Goal: Task Accomplishment & Management: Use online tool/utility

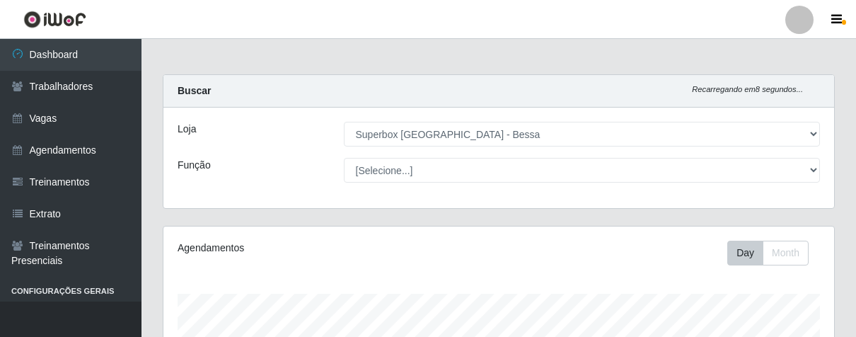
select select "206"
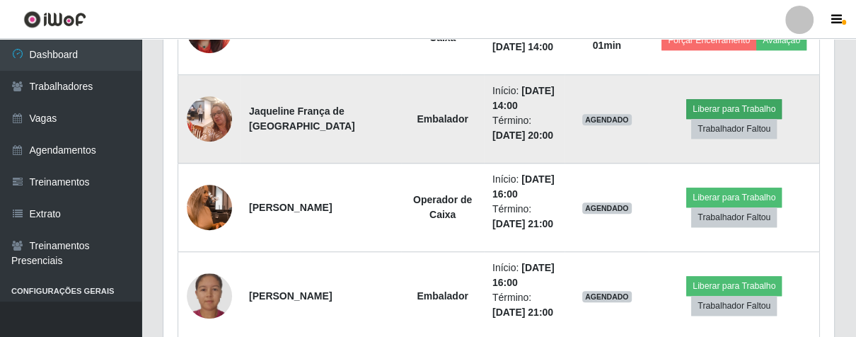
scroll to position [293, 670]
click at [715, 100] on button "Liberar para Trabalho" at bounding box center [733, 109] width 95 height 20
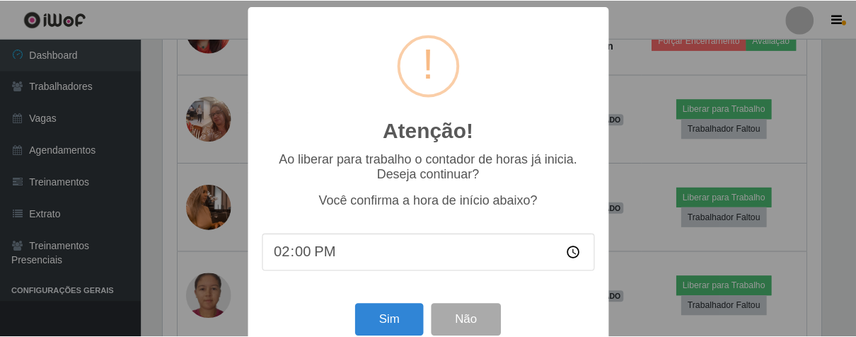
scroll to position [31, 0]
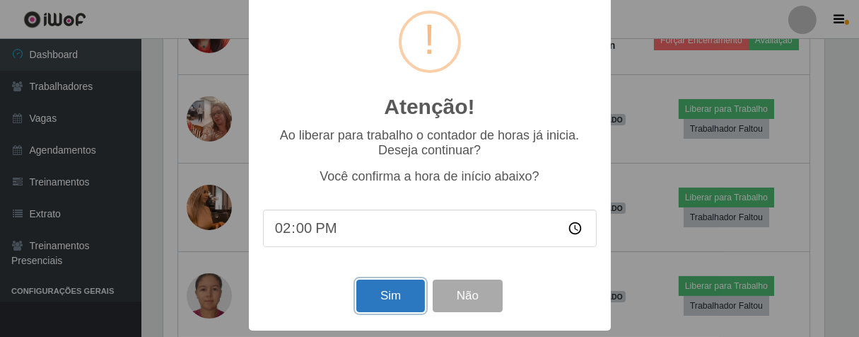
click at [395, 299] on button "Sim" at bounding box center [390, 295] width 69 height 33
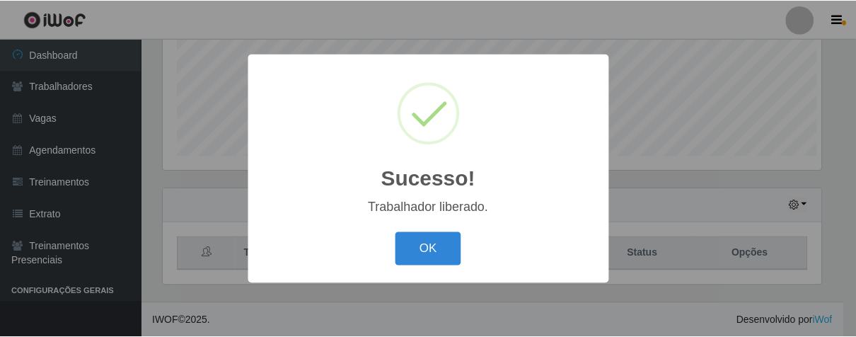
scroll to position [293, 662]
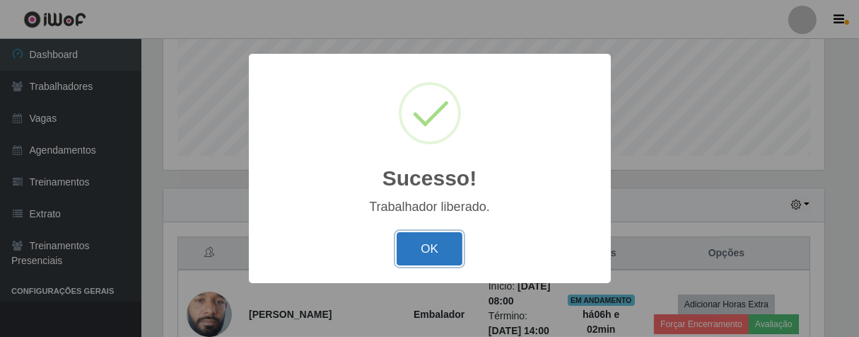
click at [433, 255] on button "OK" at bounding box center [430, 248] width 66 height 33
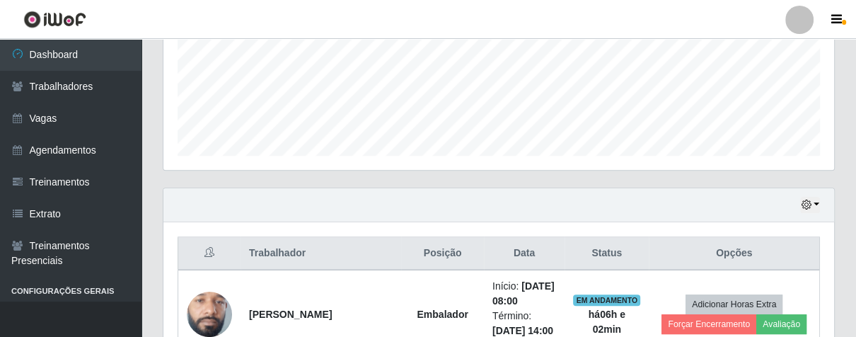
scroll to position [586, 0]
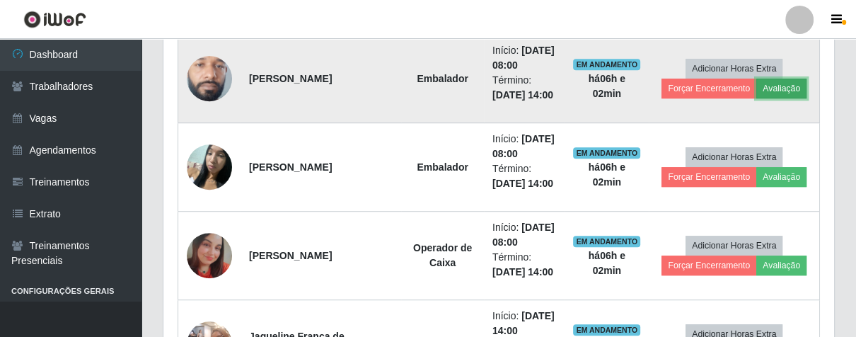
click at [756, 88] on button "Avaliação" at bounding box center [781, 88] width 50 height 20
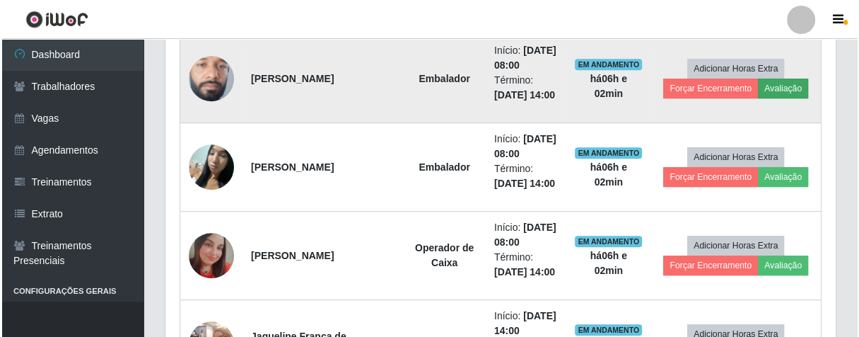
scroll to position [293, 662]
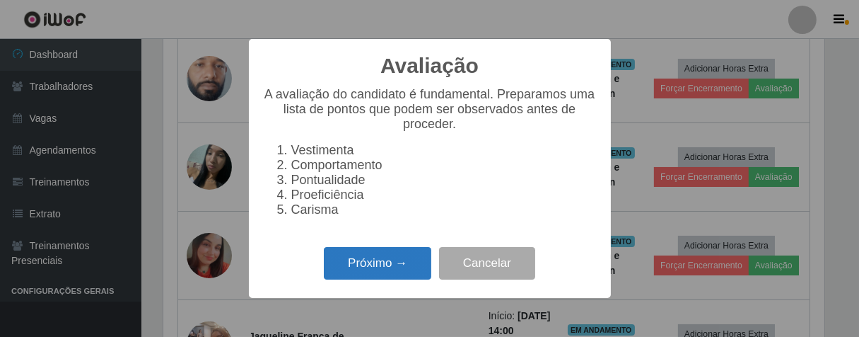
click at [399, 267] on button "Próximo →" at bounding box center [377, 263] width 107 height 33
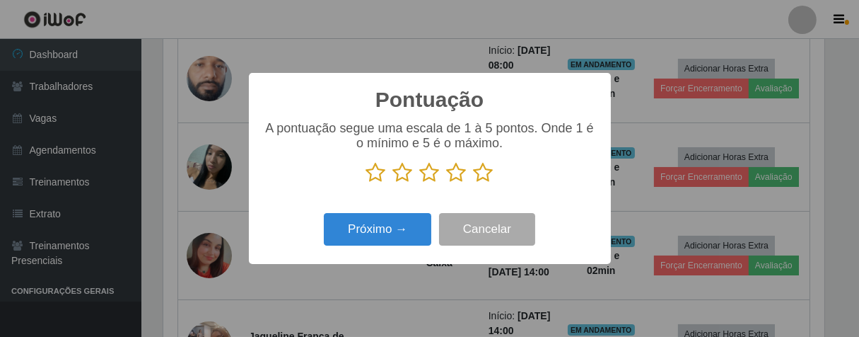
scroll to position [706899, 706531]
click at [477, 180] on icon at bounding box center [484, 172] width 20 height 21
click at [474, 183] on input "radio" at bounding box center [474, 183] width 0 height 0
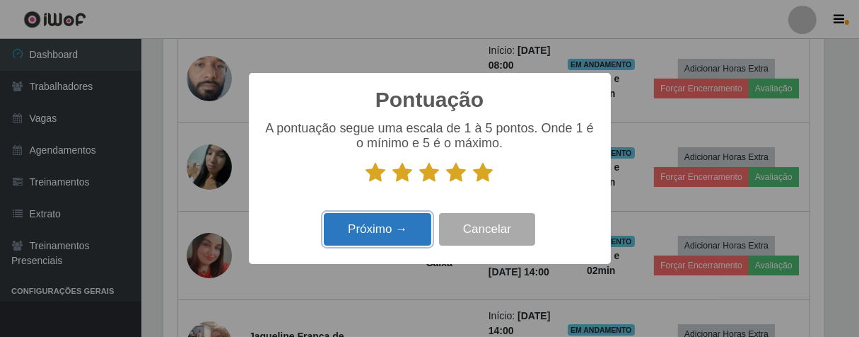
click at [412, 228] on button "Próximo →" at bounding box center [377, 229] width 107 height 33
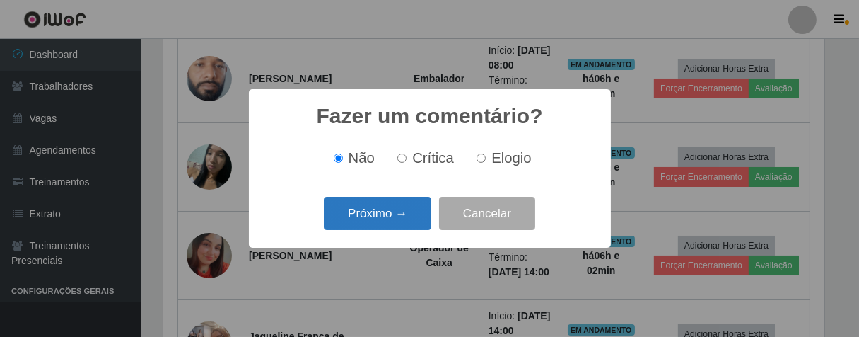
click at [404, 221] on button "Próximo →" at bounding box center [377, 213] width 107 height 33
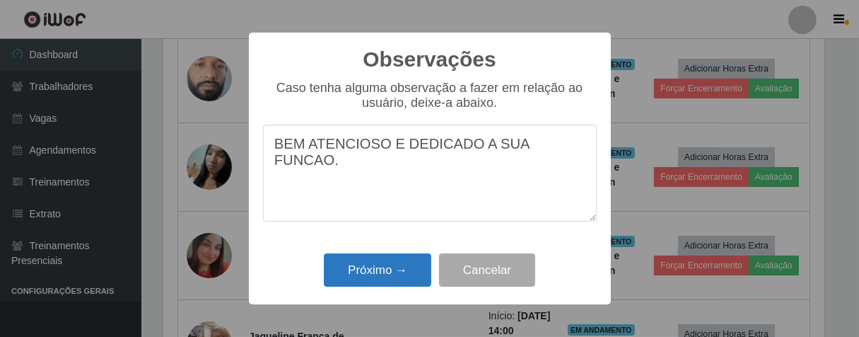
type textarea "BEM ATENCIOSO E DEDICADO A SUA FUNCAO."
click at [400, 262] on button "Próximo →" at bounding box center [377, 269] width 107 height 33
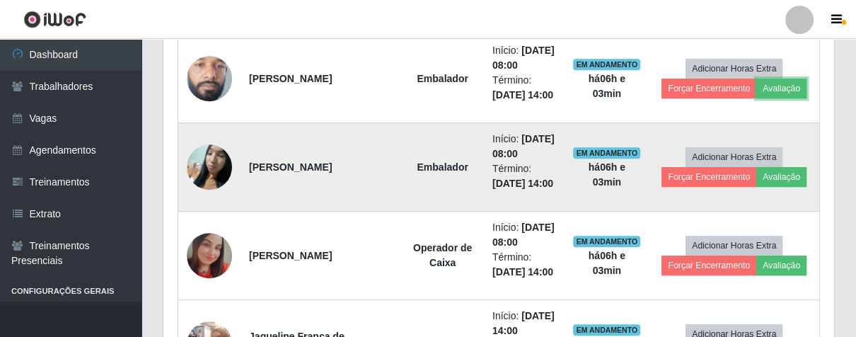
scroll to position [293, 670]
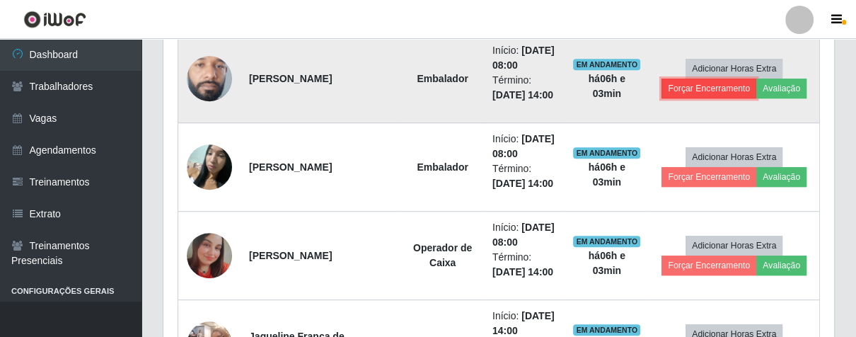
click at [731, 86] on button "Forçar Encerramento" at bounding box center [708, 88] width 95 height 20
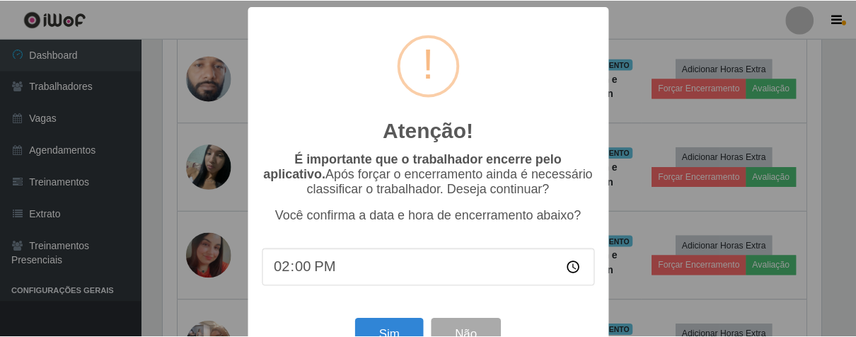
scroll to position [49, 0]
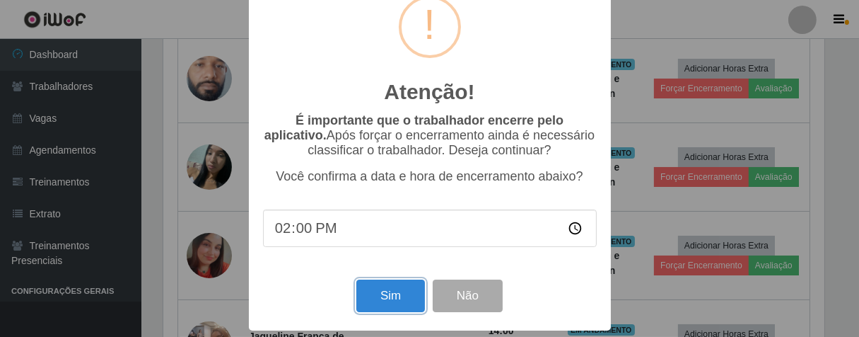
drag, startPoint x: 380, startPoint y: 306, endPoint x: 384, endPoint y: 298, distance: 8.5
click at [380, 306] on button "Sim" at bounding box center [390, 295] width 69 height 33
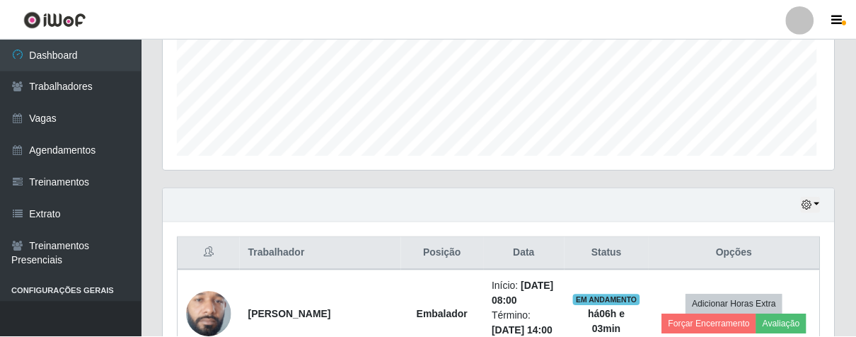
scroll to position [293, 662]
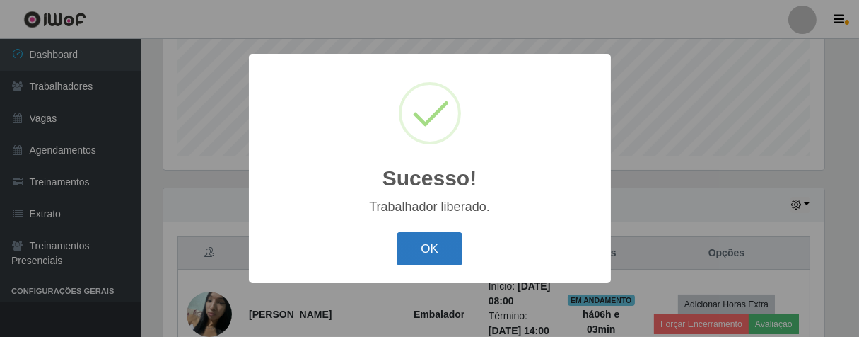
click at [425, 248] on button "OK" at bounding box center [430, 248] width 66 height 33
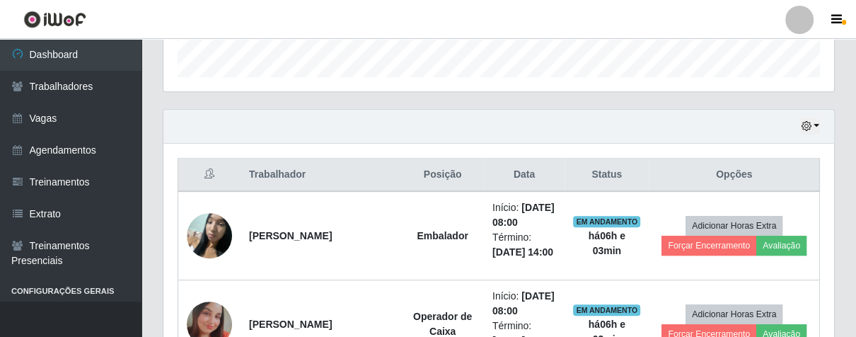
scroll to position [586, 0]
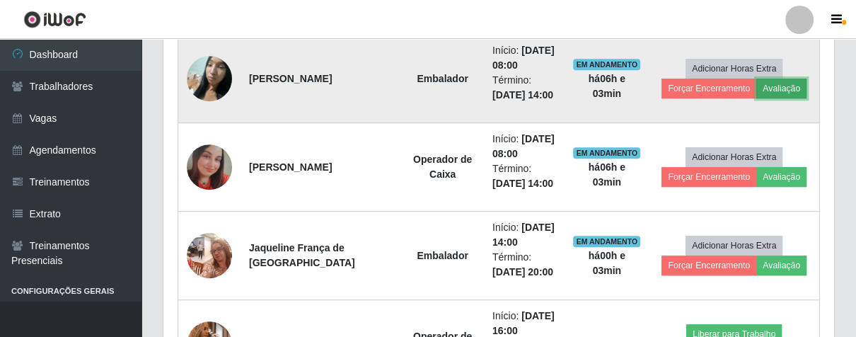
click at [775, 93] on button "Avaliação" at bounding box center [781, 88] width 50 height 20
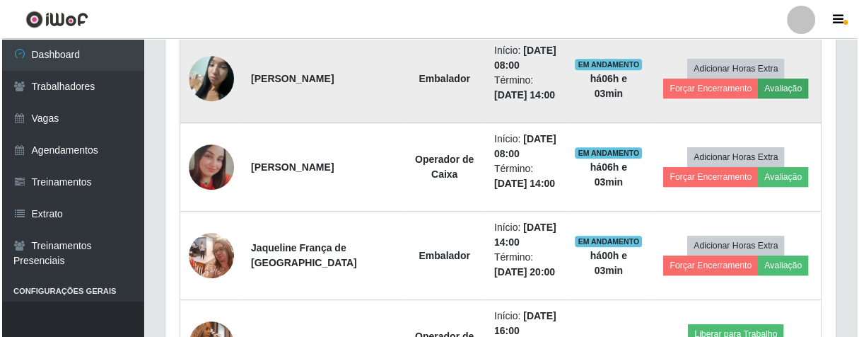
scroll to position [293, 662]
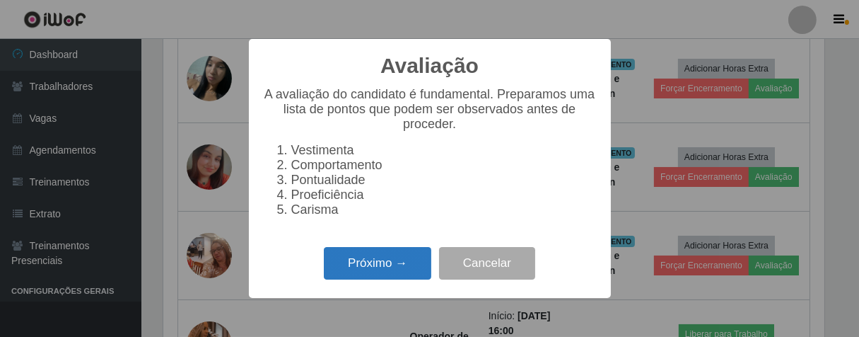
drag, startPoint x: 368, startPoint y: 296, endPoint x: 373, endPoint y: 289, distance: 8.6
click at [369, 295] on div "Avaliação × A avaliação do candidato é fundamental. Preparamos uma lista de pon…" at bounding box center [430, 168] width 362 height 258
click at [375, 280] on button "Próximo →" at bounding box center [377, 263] width 107 height 33
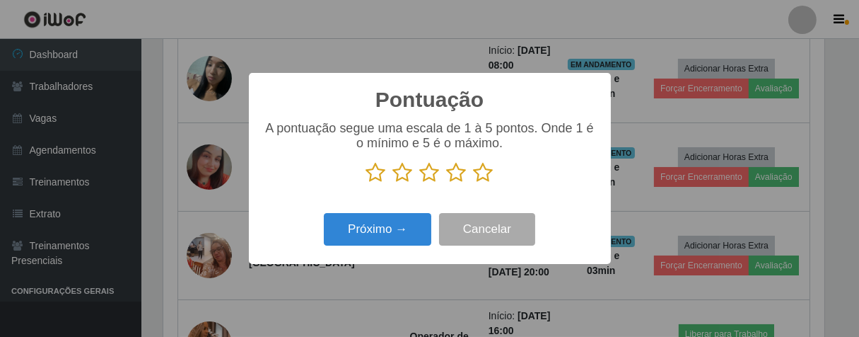
click at [478, 175] on icon at bounding box center [484, 172] width 20 height 21
click at [474, 183] on input "radio" at bounding box center [474, 183] width 0 height 0
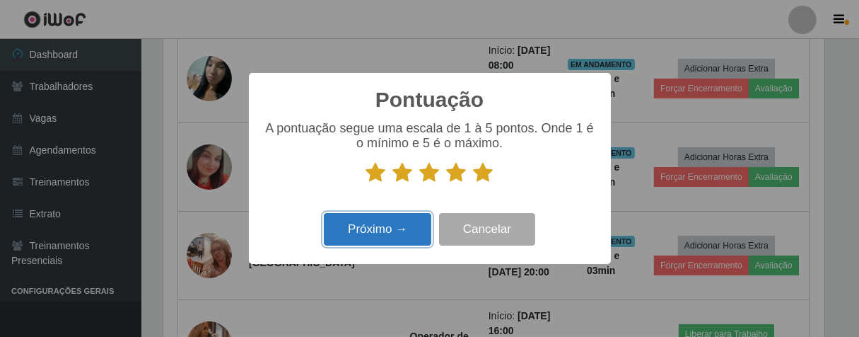
click at [407, 231] on button "Próximo →" at bounding box center [377, 229] width 107 height 33
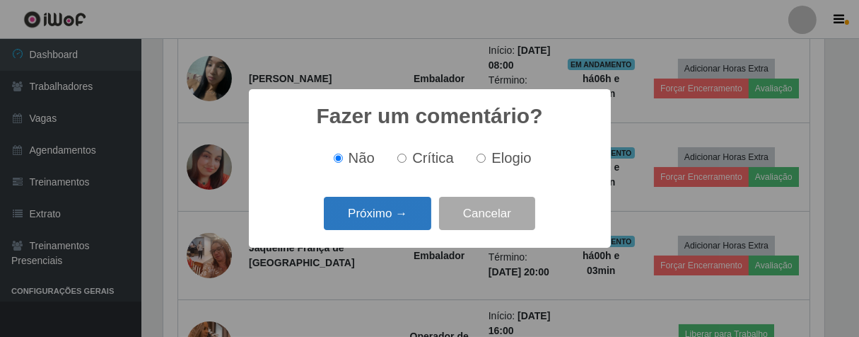
click at [402, 219] on button "Próximo →" at bounding box center [377, 213] width 107 height 33
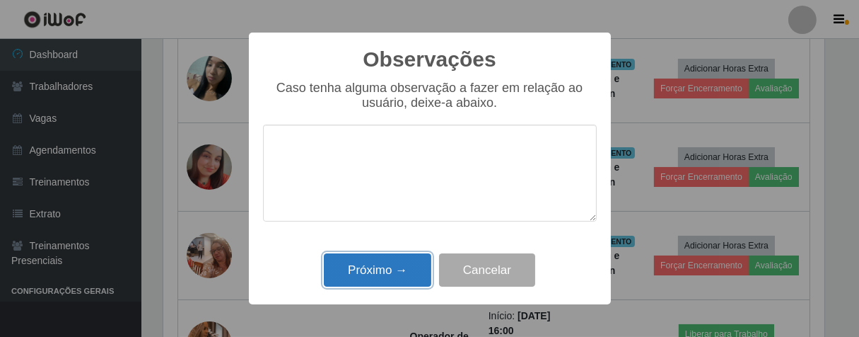
click at [396, 280] on button "Próximo →" at bounding box center [377, 269] width 107 height 33
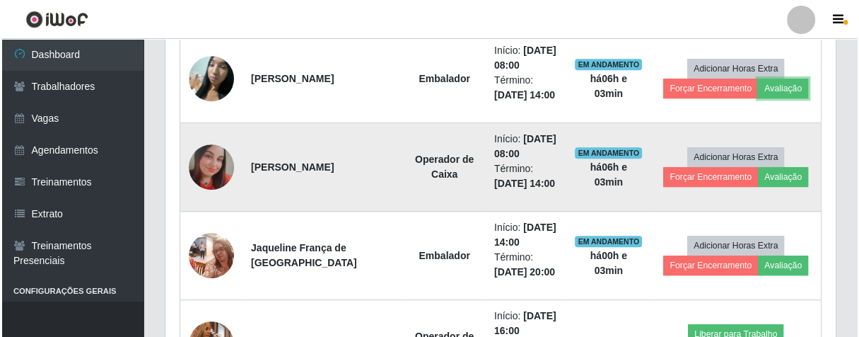
scroll to position [293, 670]
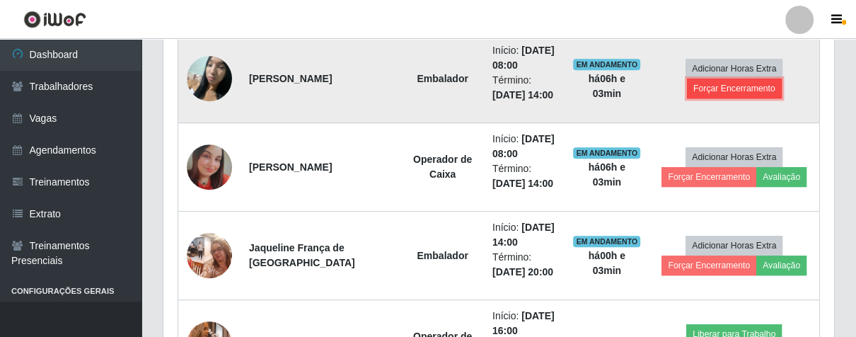
click at [745, 89] on button "Forçar Encerramento" at bounding box center [734, 88] width 95 height 20
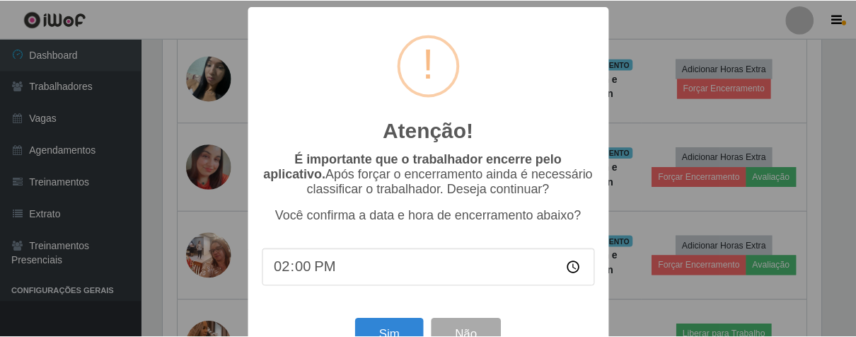
scroll to position [49, 0]
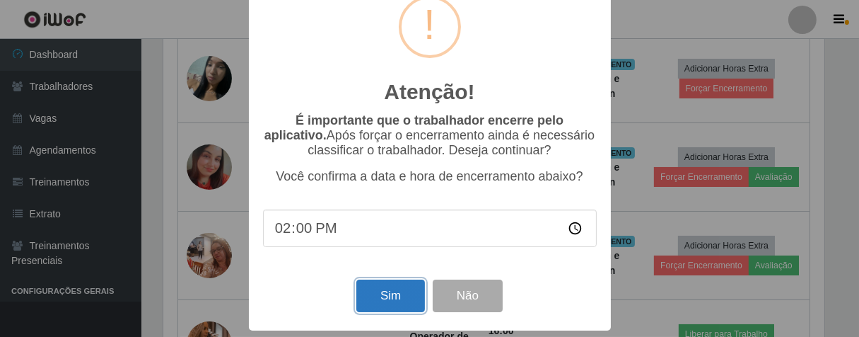
click at [395, 286] on button "Sim" at bounding box center [390, 295] width 69 height 33
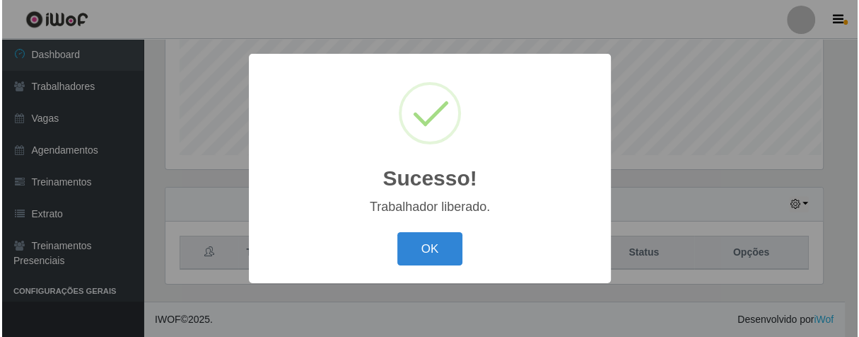
scroll to position [350, 0]
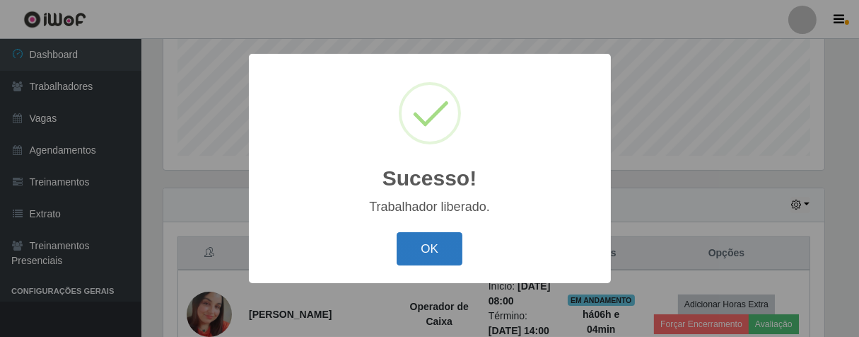
click at [450, 255] on button "OK" at bounding box center [430, 248] width 66 height 33
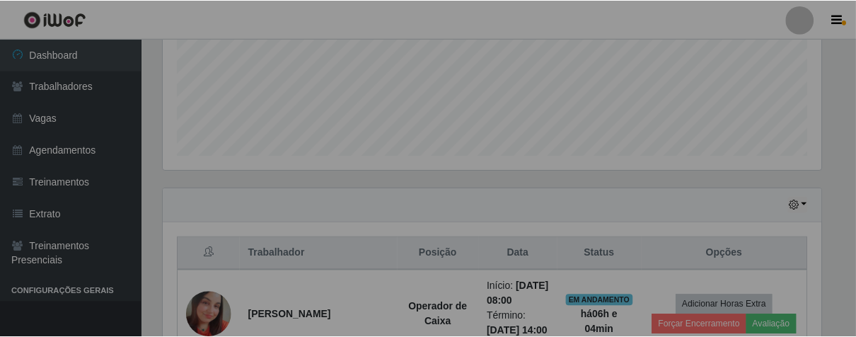
scroll to position [0, 0]
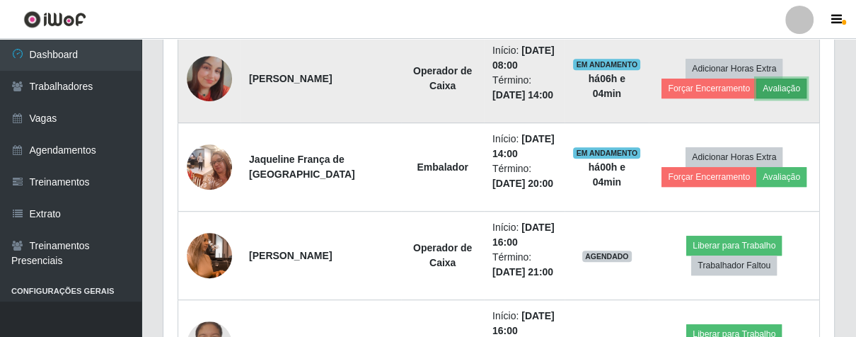
click at [766, 88] on button "Avaliação" at bounding box center [781, 88] width 50 height 20
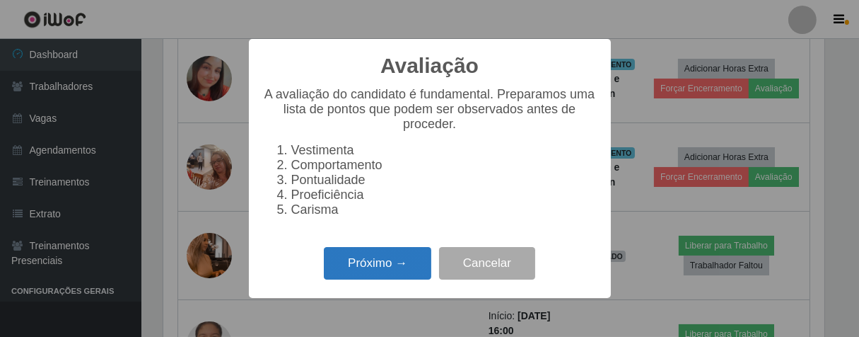
click at [351, 280] on button "Próximo →" at bounding box center [377, 263] width 107 height 33
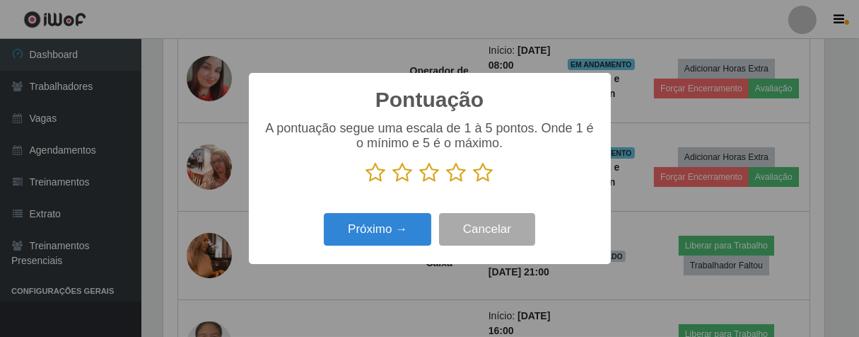
click at [492, 172] on icon at bounding box center [484, 172] width 20 height 21
click at [474, 183] on input "radio" at bounding box center [474, 183] width 0 height 0
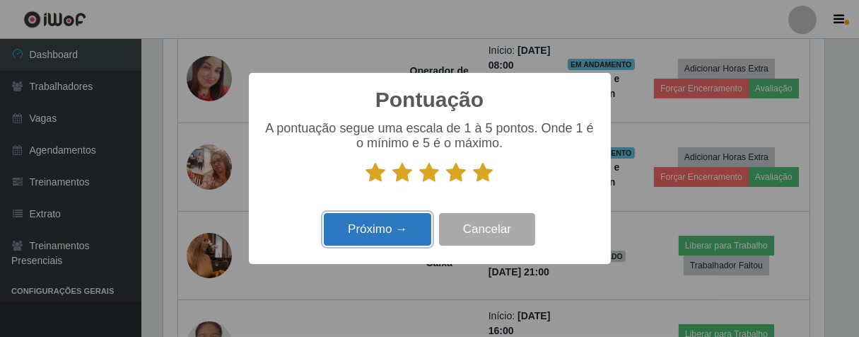
click at [402, 232] on button "Próximo →" at bounding box center [377, 229] width 107 height 33
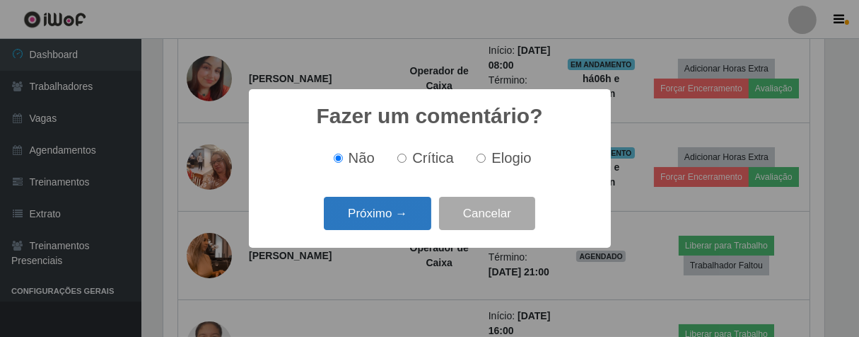
click at [418, 223] on button "Próximo →" at bounding box center [377, 213] width 107 height 33
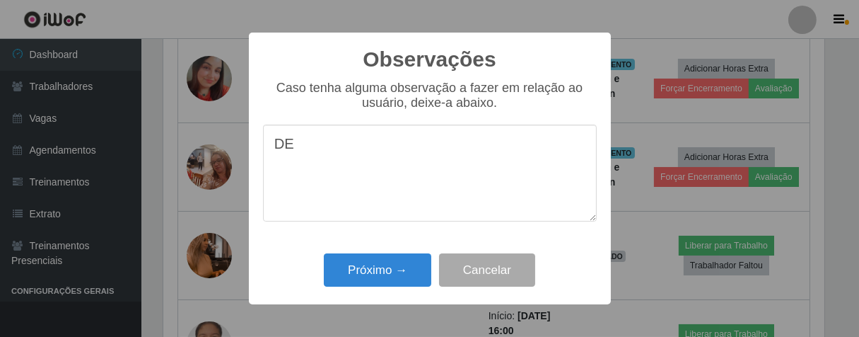
type textarea "D"
type textarea "A"
type textarea "E"
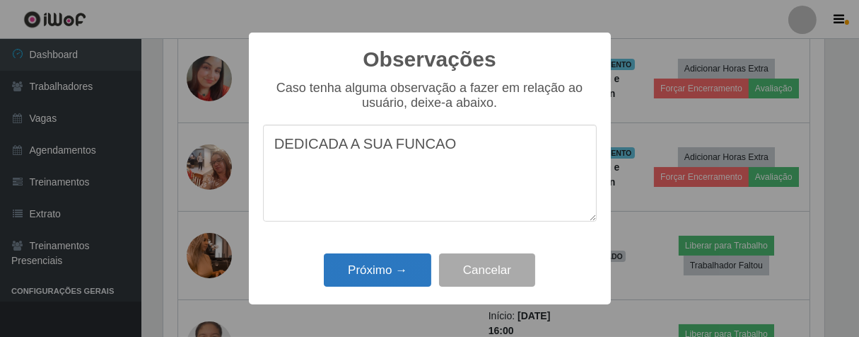
type textarea "DEDICADA A SUA FUNCAO"
click at [404, 255] on button "Próximo →" at bounding box center [377, 269] width 107 height 33
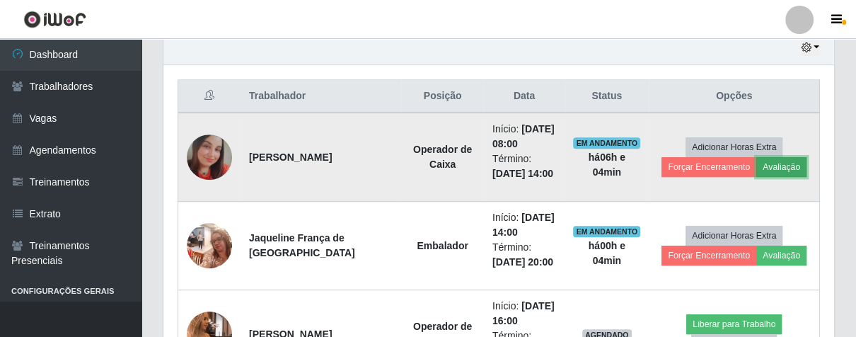
click at [759, 163] on button "Avaliação" at bounding box center [781, 167] width 50 height 20
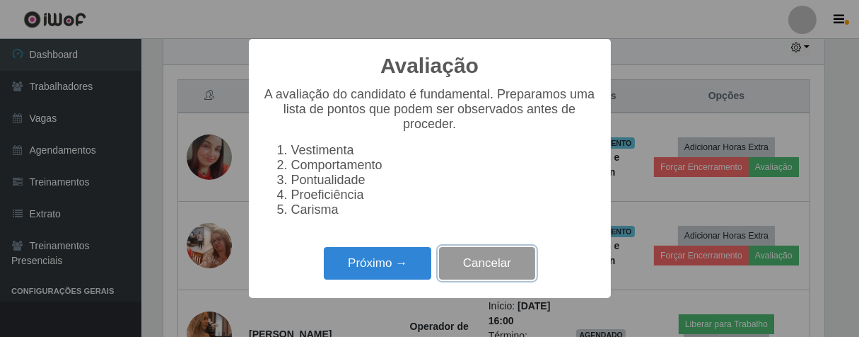
click at [473, 269] on button "Cancelar" at bounding box center [487, 263] width 96 height 33
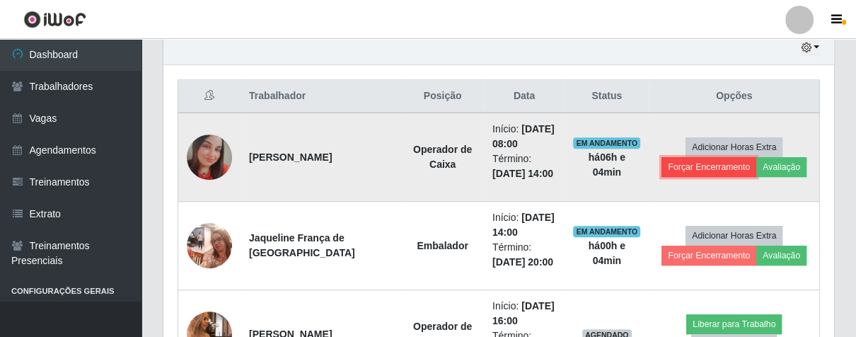
click at [670, 162] on button "Forçar Encerramento" at bounding box center [708, 167] width 95 height 20
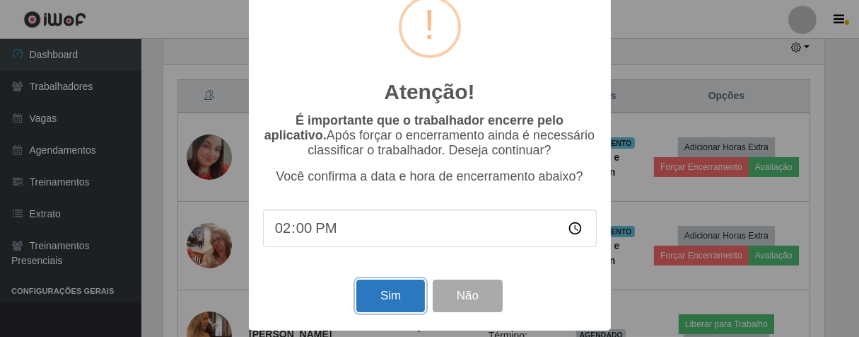
click at [390, 299] on button "Sim" at bounding box center [390, 295] width 69 height 33
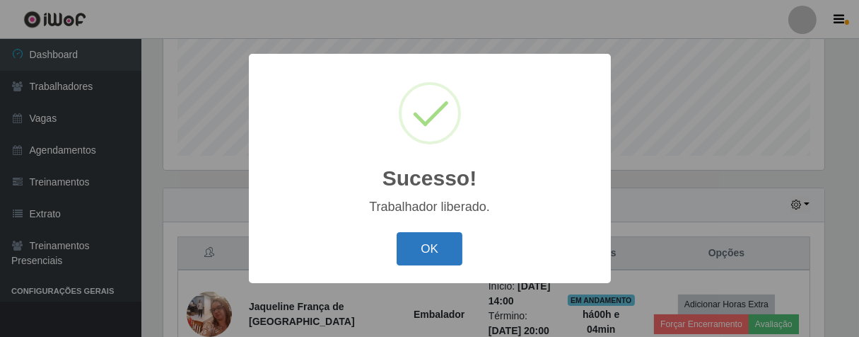
click at [449, 252] on button "OK" at bounding box center [430, 248] width 66 height 33
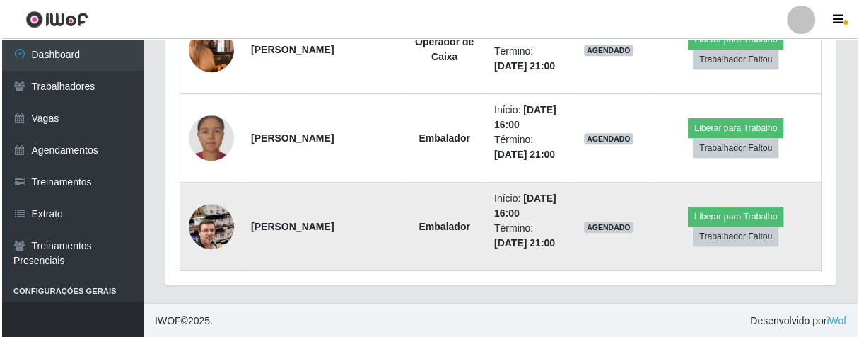
scroll to position [624, 0]
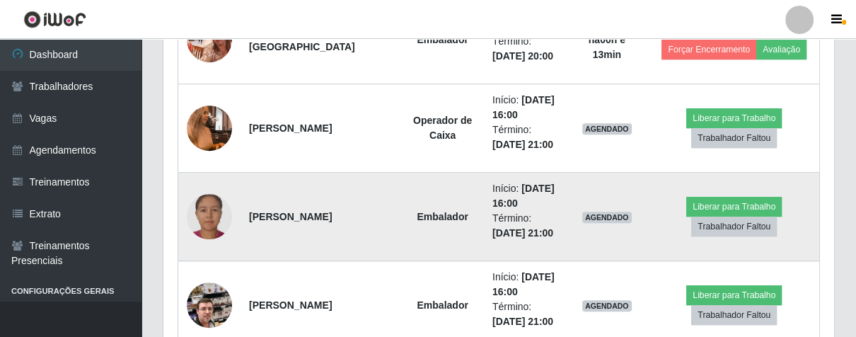
click at [203, 212] on img at bounding box center [209, 216] width 45 height 45
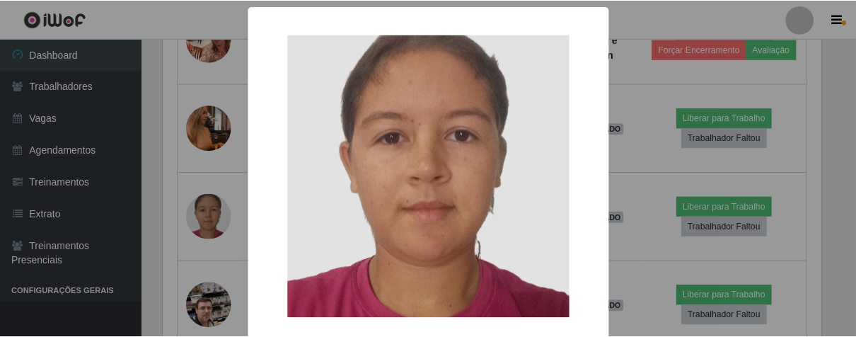
scroll to position [70, 0]
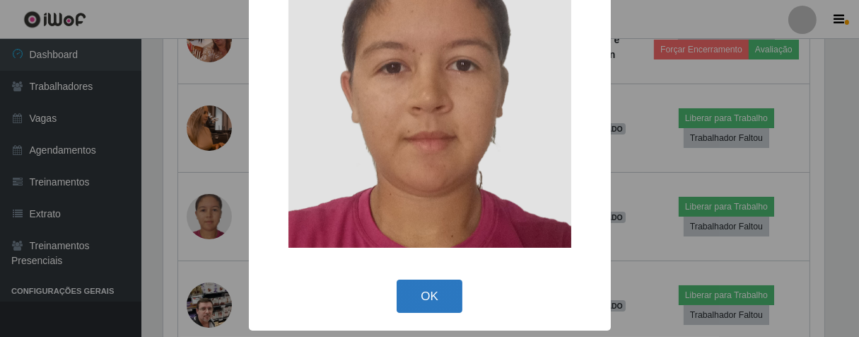
click at [437, 296] on button "OK" at bounding box center [430, 295] width 66 height 33
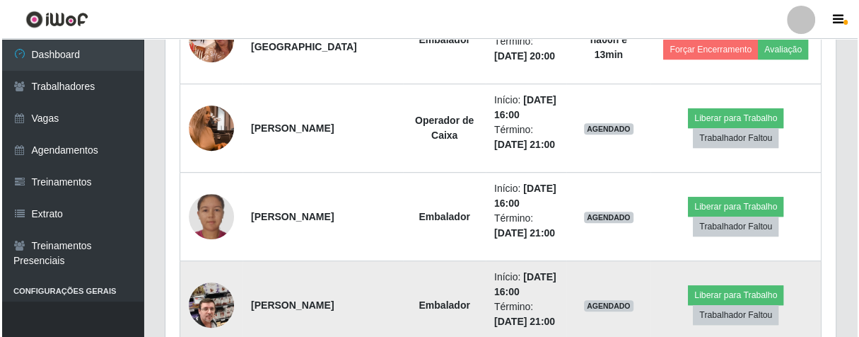
scroll to position [293, 670]
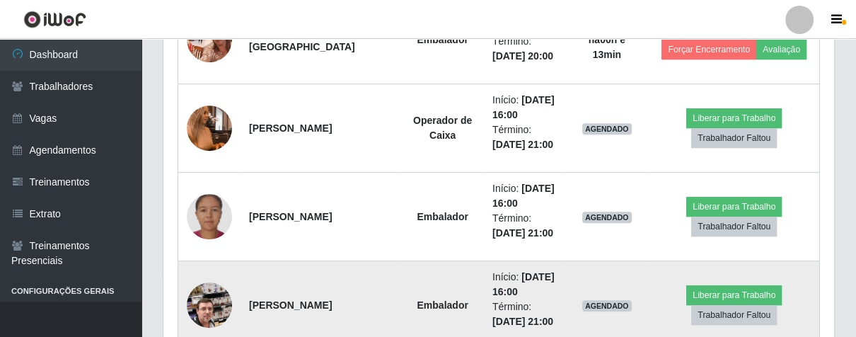
click at [187, 311] on td at bounding box center [209, 305] width 63 height 88
click at [211, 291] on img at bounding box center [209, 304] width 45 height 81
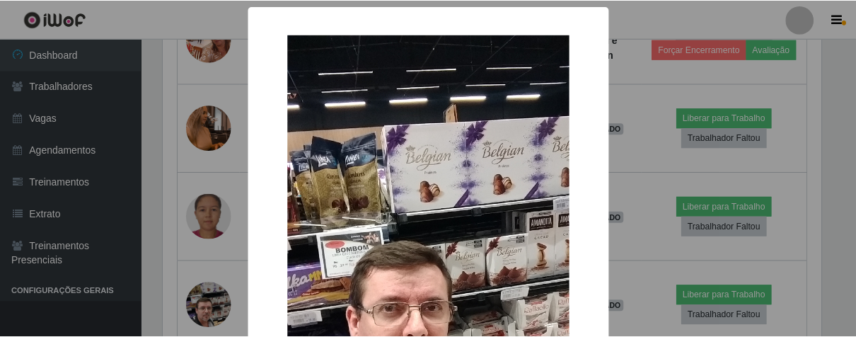
scroll to position [289, 0]
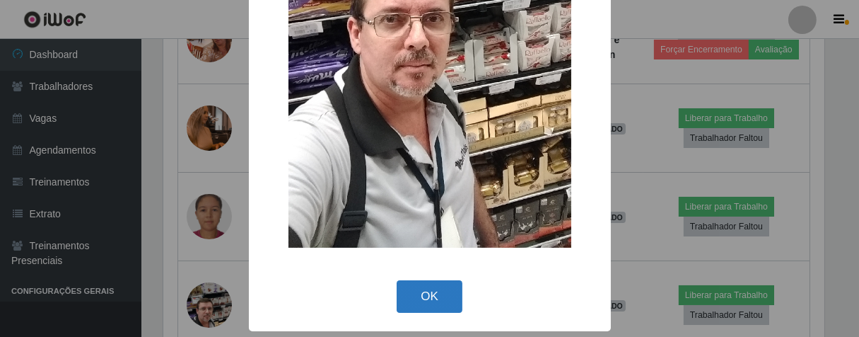
click at [414, 301] on button "OK" at bounding box center [430, 296] width 66 height 33
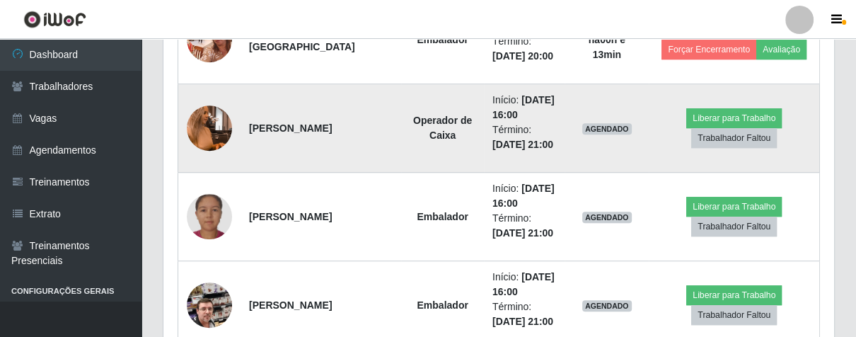
scroll to position [293, 670]
click at [199, 117] on img at bounding box center [209, 128] width 45 height 81
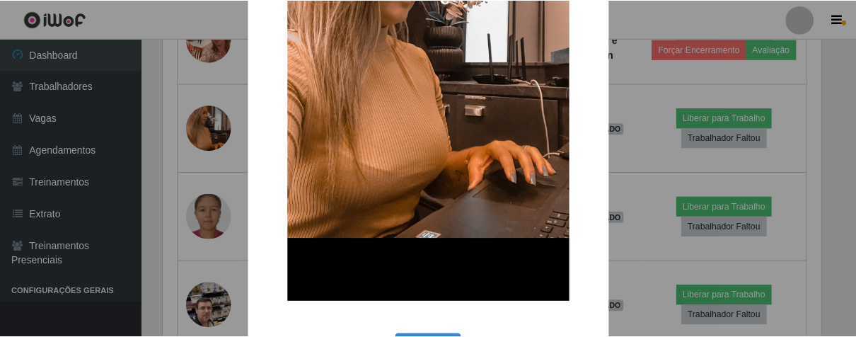
scroll to position [289, 0]
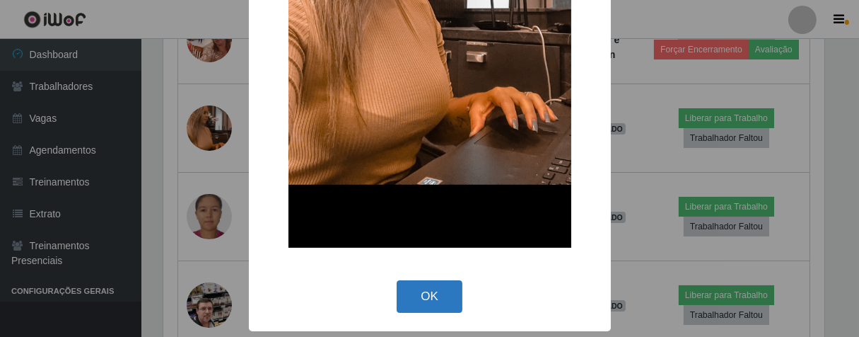
click at [424, 298] on button "OK" at bounding box center [430, 296] width 66 height 33
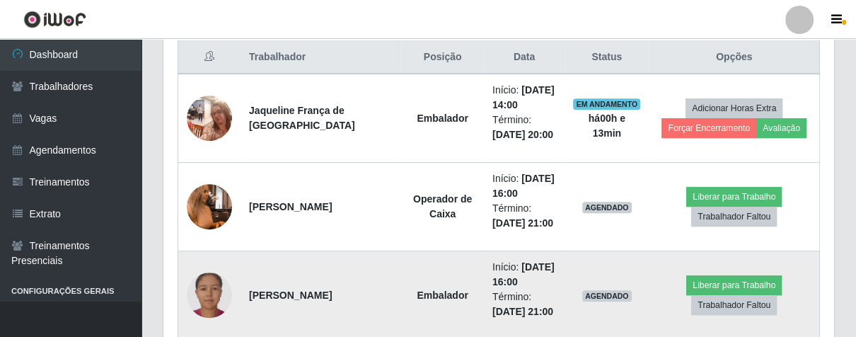
scroll to position [624, 0]
